Goal: Task Accomplishment & Management: Complete application form

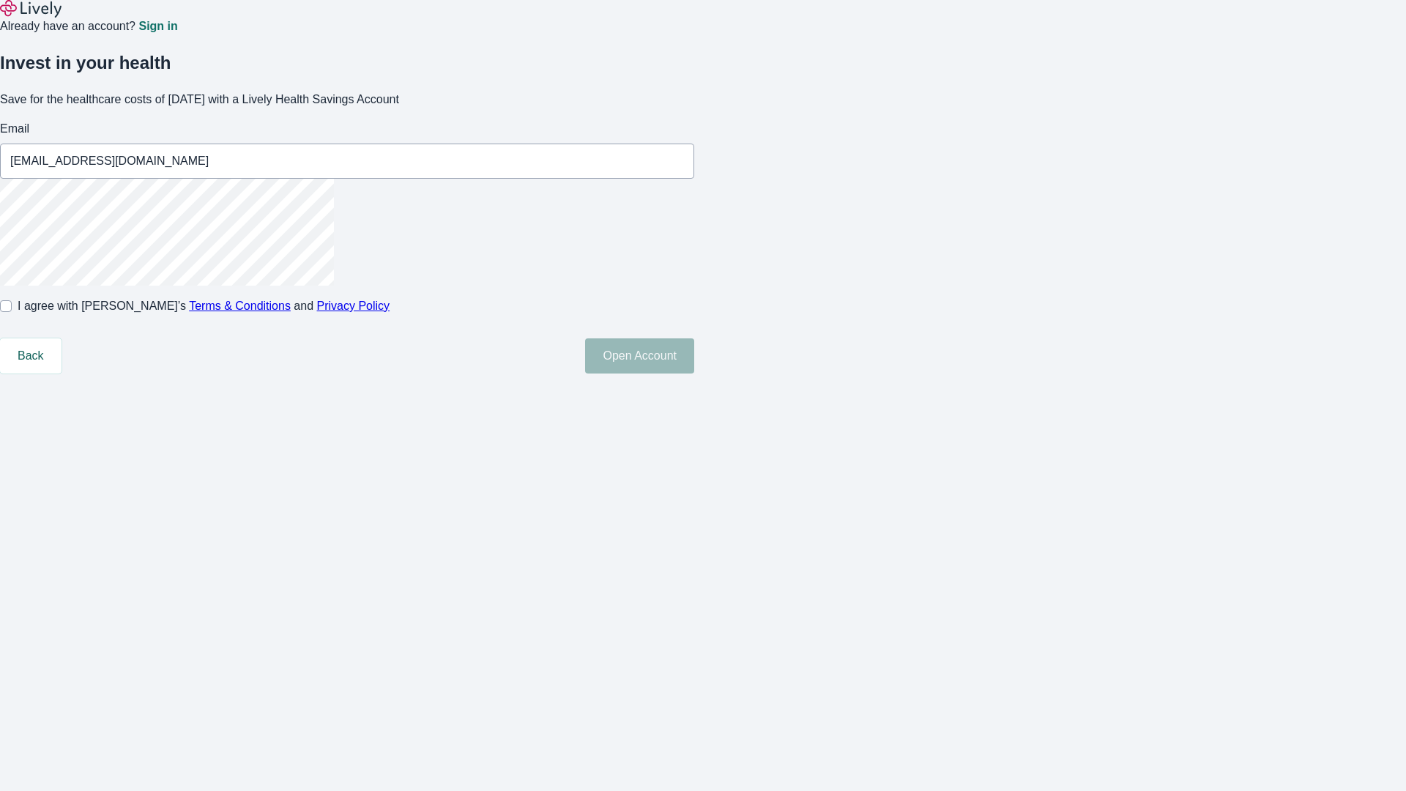
click at [12, 312] on input "I agree with Lively’s Terms & Conditions and Privacy Policy" at bounding box center [6, 306] width 12 height 12
checkbox input "true"
click at [694, 373] on button "Open Account" at bounding box center [639, 355] width 109 height 35
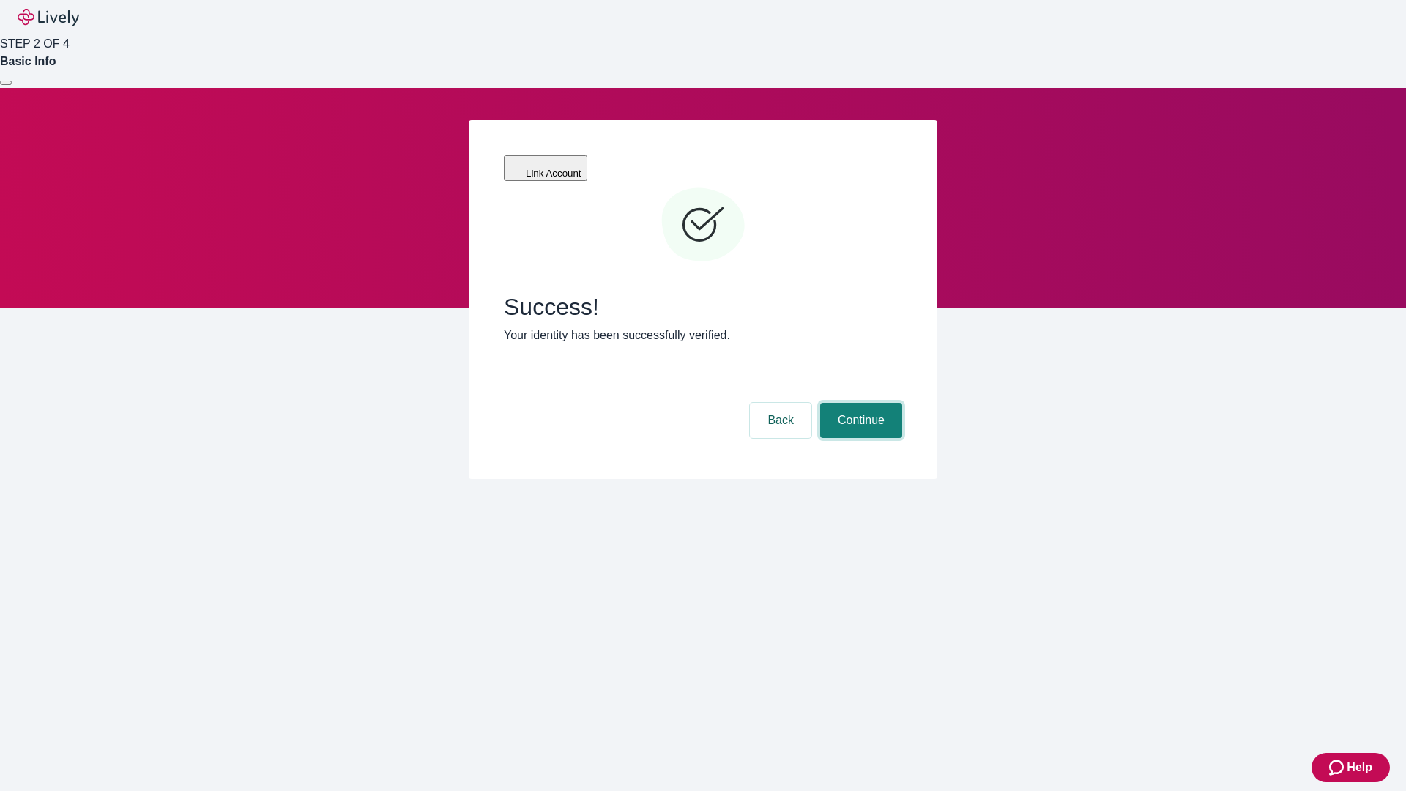
click at [859, 403] on button "Continue" at bounding box center [861, 420] width 82 height 35
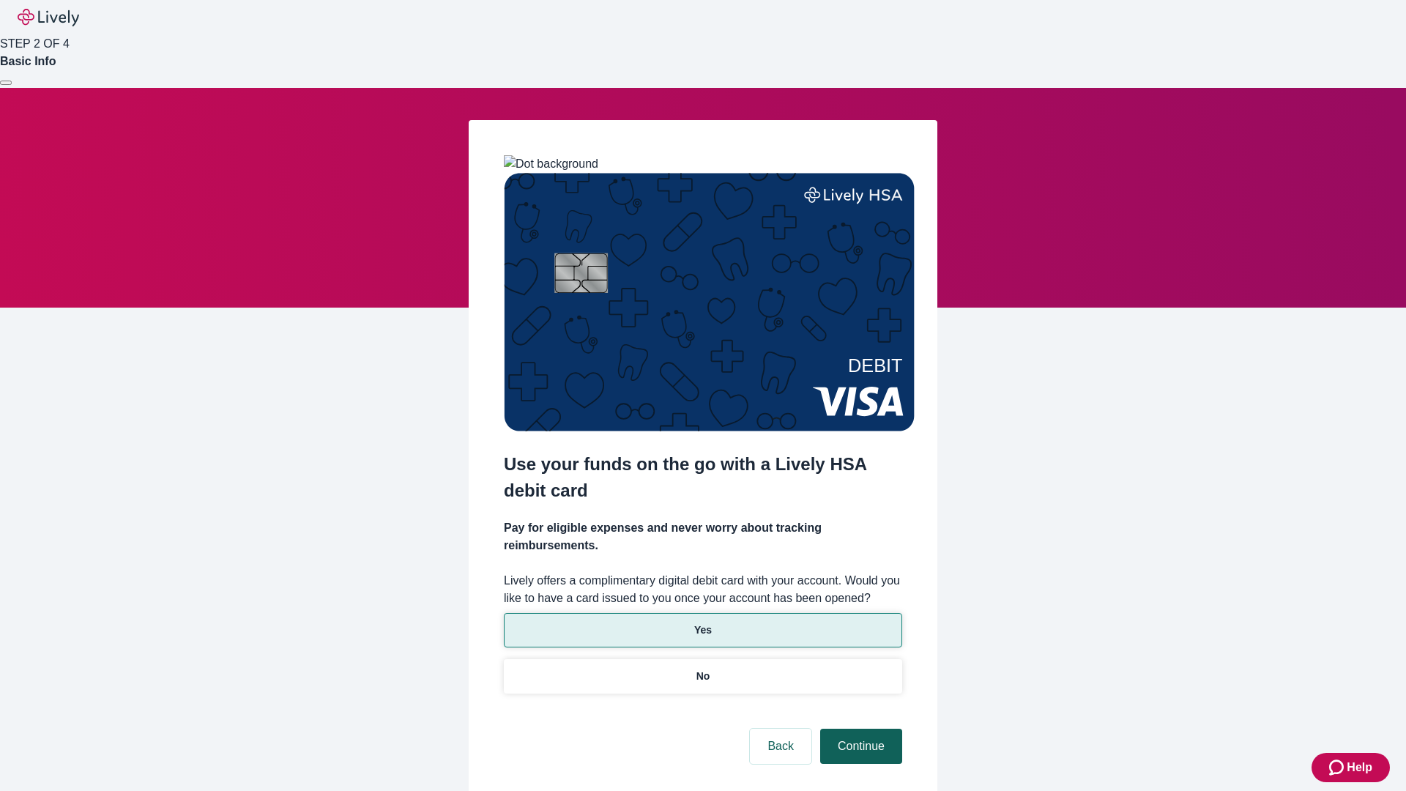
click at [702, 622] on p "Yes" at bounding box center [703, 629] width 18 height 15
click at [859, 729] on button "Continue" at bounding box center [861, 746] width 82 height 35
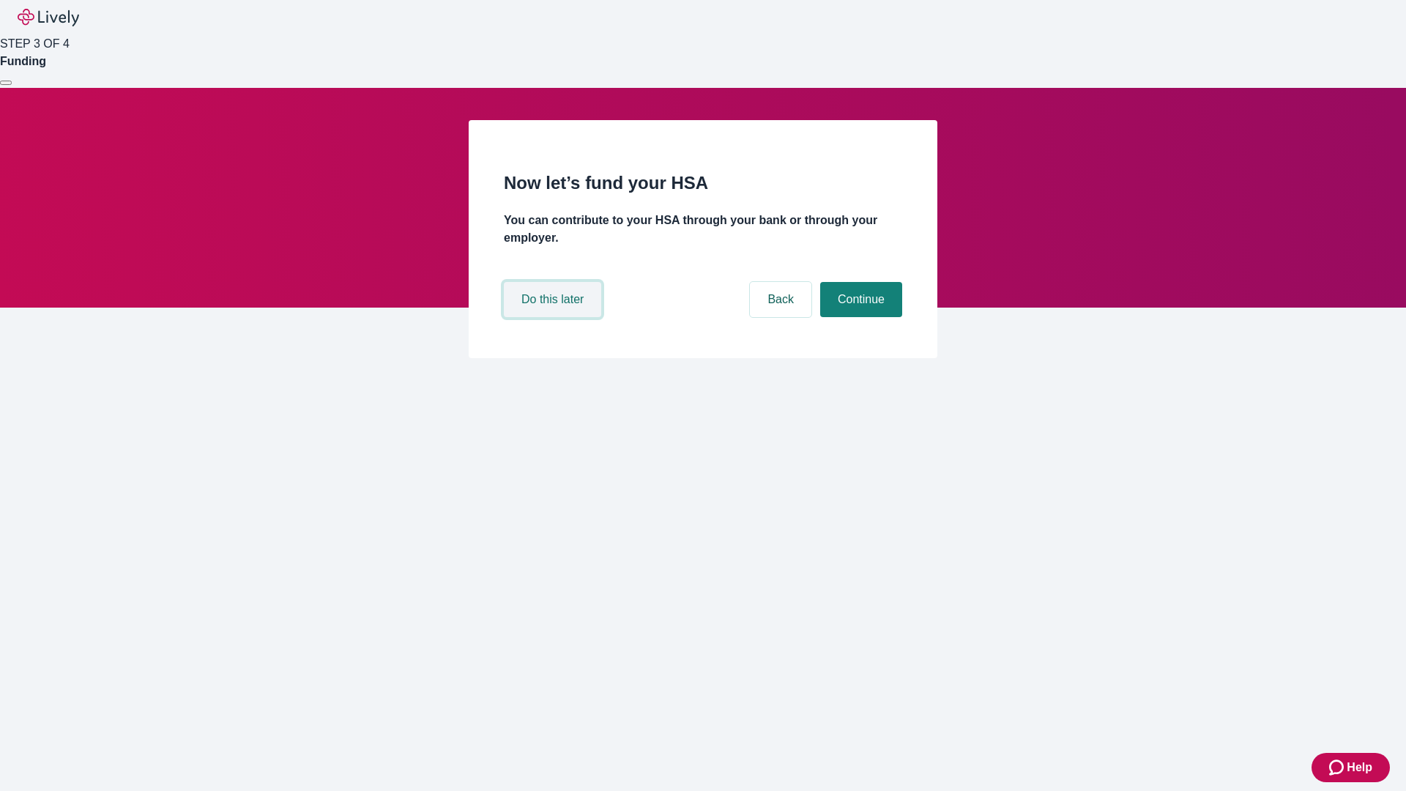
click at [554, 317] on button "Do this later" at bounding box center [552, 299] width 97 height 35
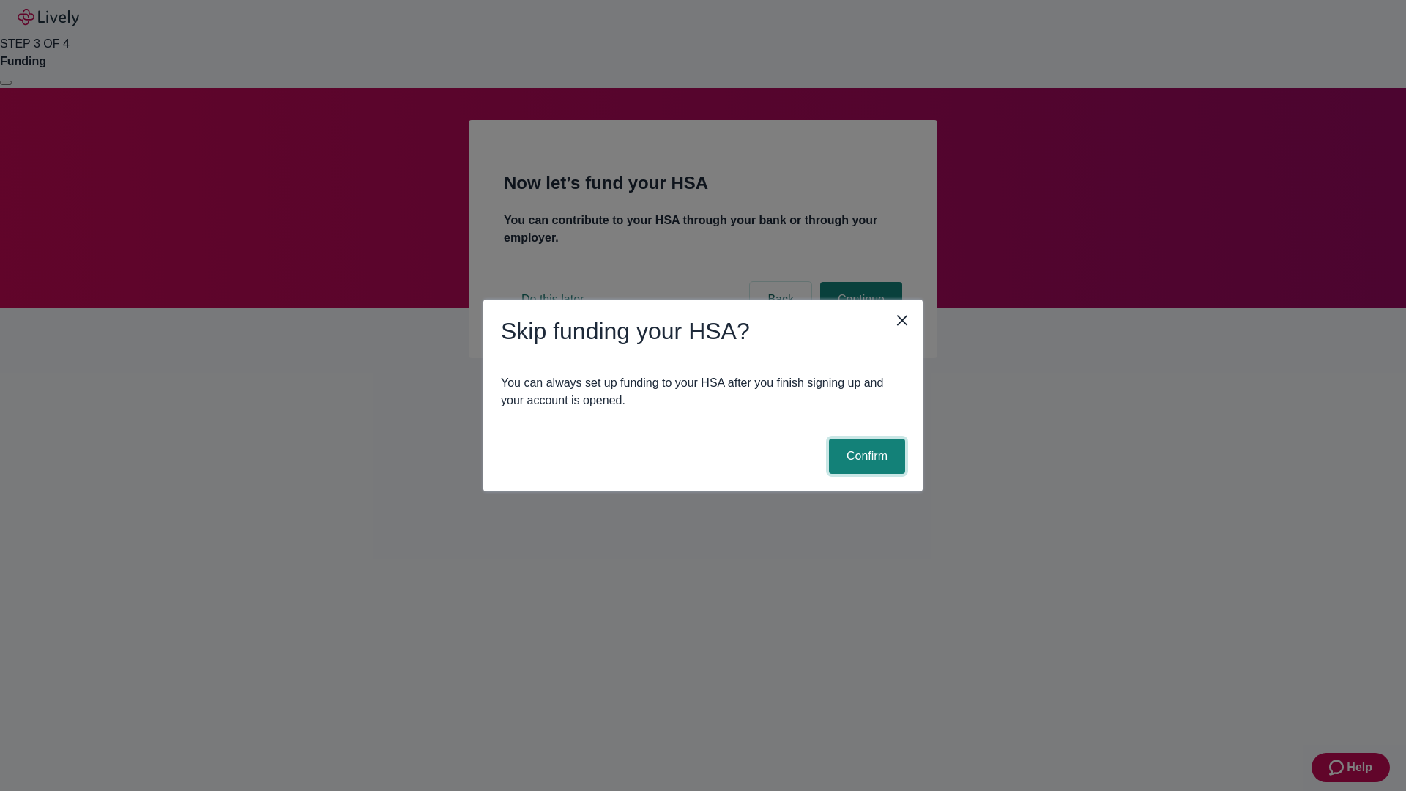
click at [865, 456] on button "Confirm" at bounding box center [867, 456] width 76 height 35
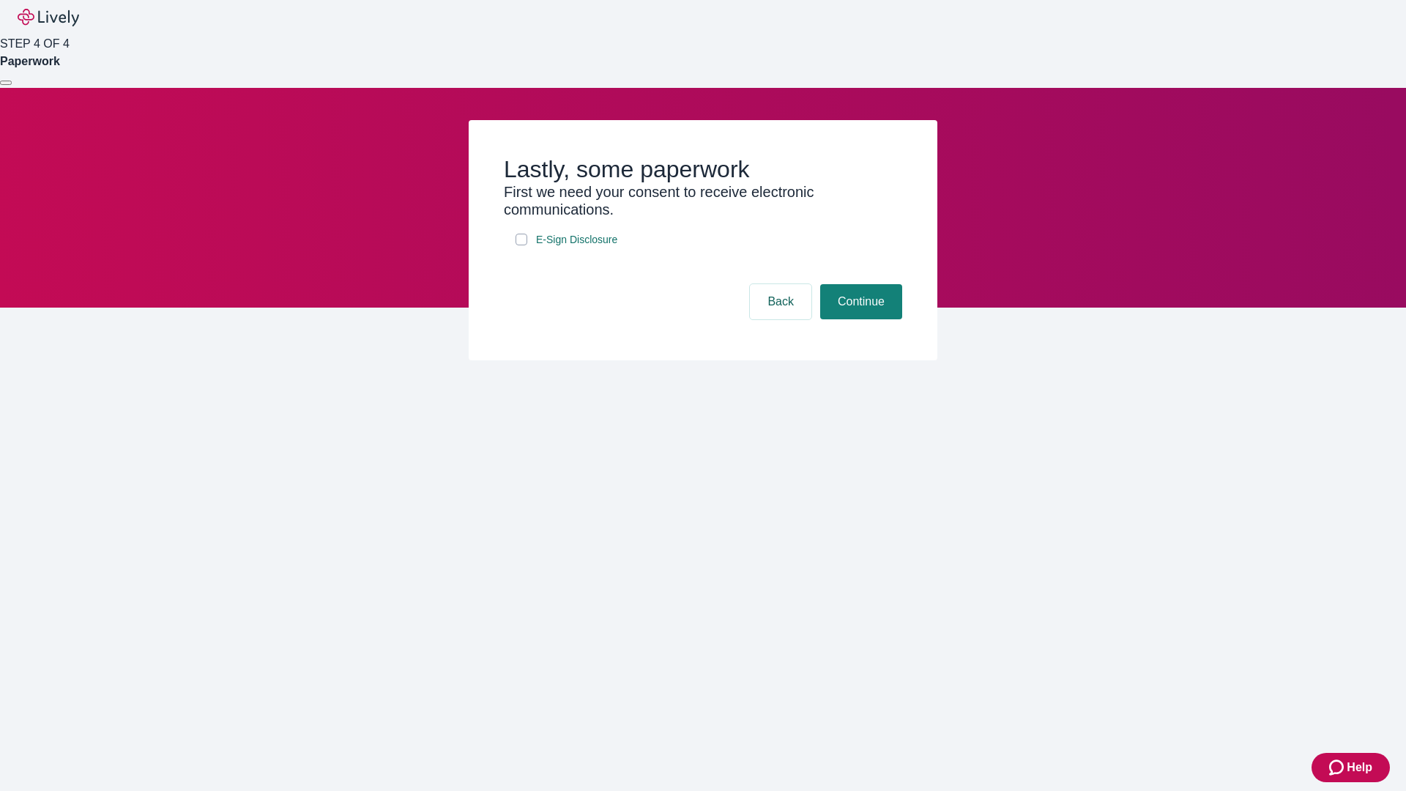
click at [521, 245] on input "E-Sign Disclosure" at bounding box center [522, 240] width 12 height 12
checkbox input "true"
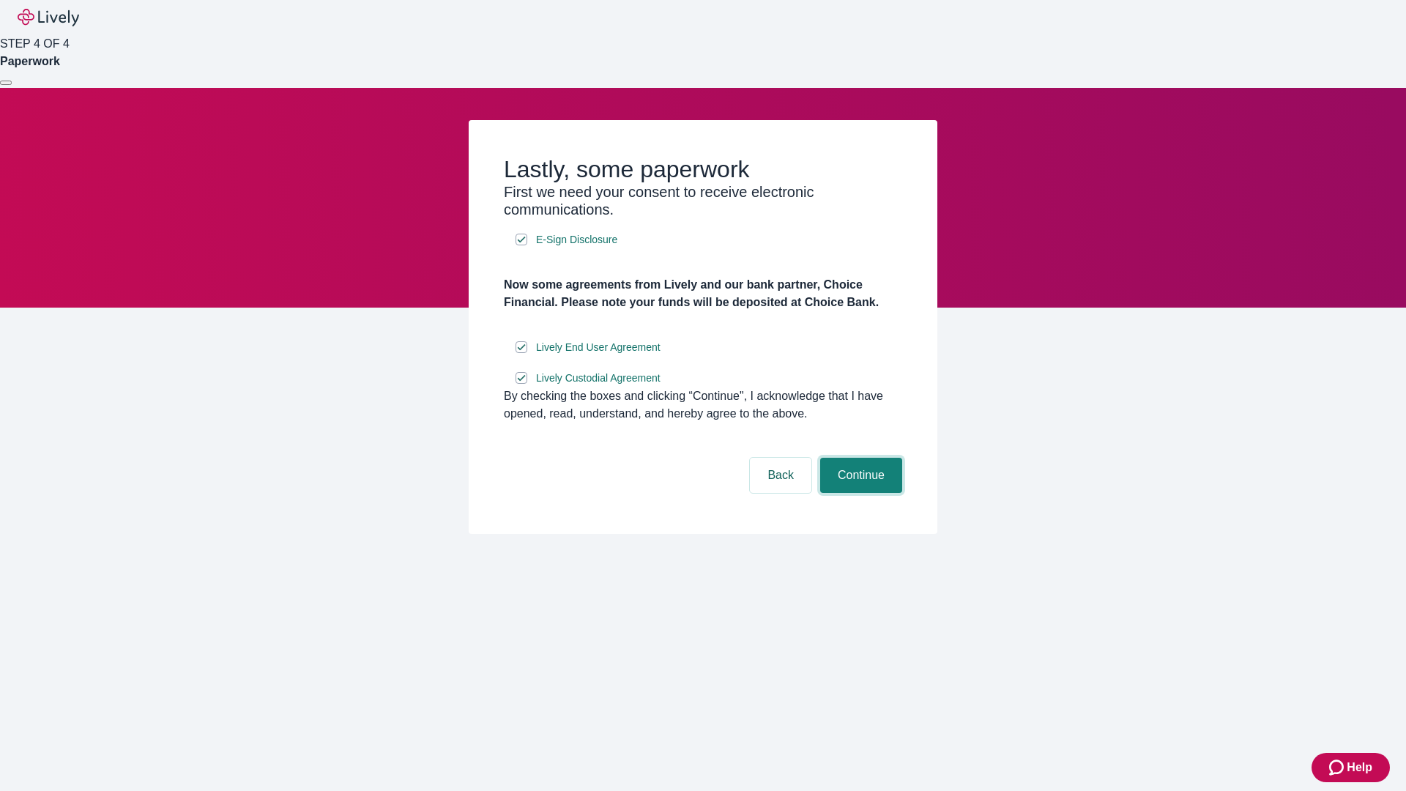
click at [859, 493] on button "Continue" at bounding box center [861, 475] width 82 height 35
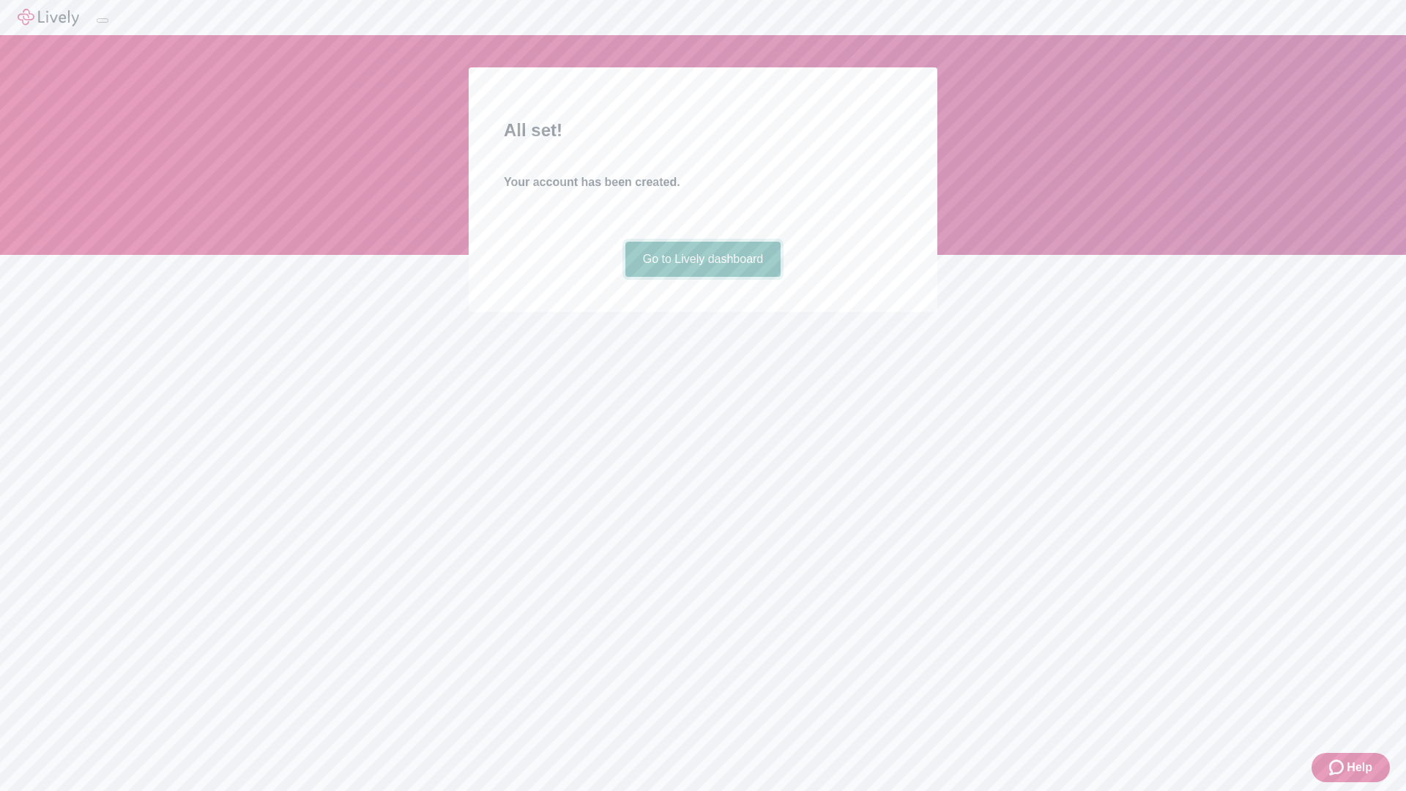
click at [702, 277] on link "Go to Lively dashboard" at bounding box center [703, 259] width 156 height 35
